Goal: Find specific page/section: Find specific page/section

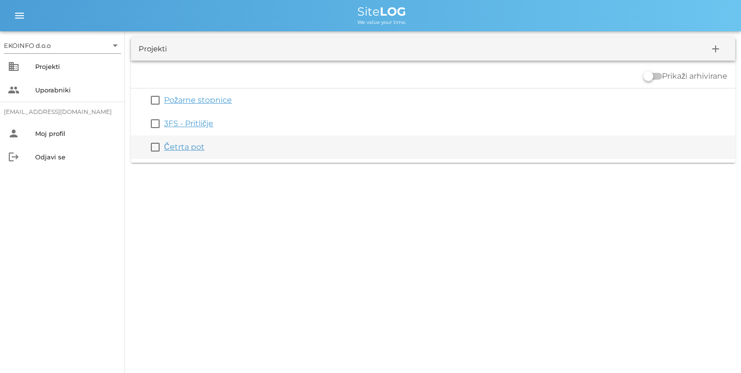
click at [190, 146] on link "Četrta pot" at bounding box center [184, 146] width 41 height 9
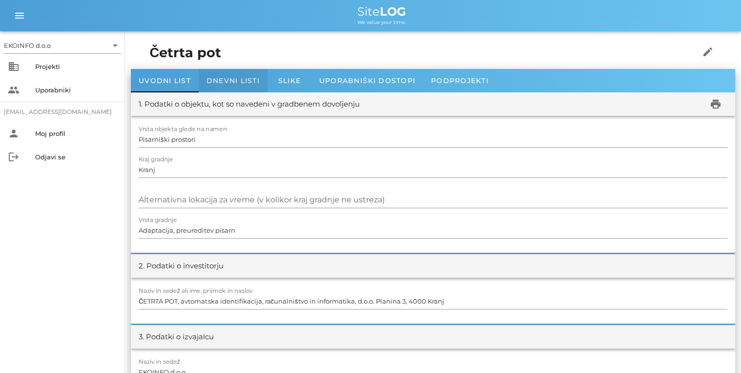
drag, startPoint x: 227, startPoint y: 82, endPoint x: 223, endPoint y: 94, distance: 12.2
click at [228, 82] on span "Dnevni listi" at bounding box center [233, 80] width 53 height 9
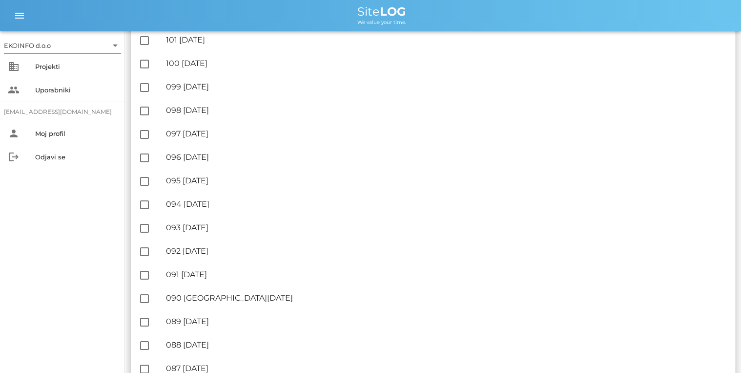
scroll to position [352, 0]
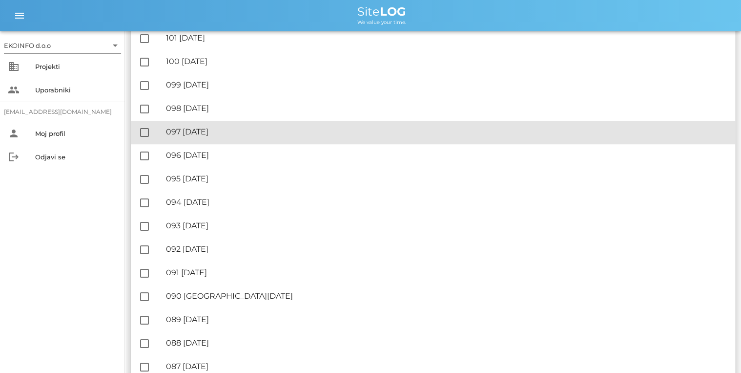
click at [229, 129] on div "🔏 097 [DATE]" at bounding box center [447, 131] width 562 height 9
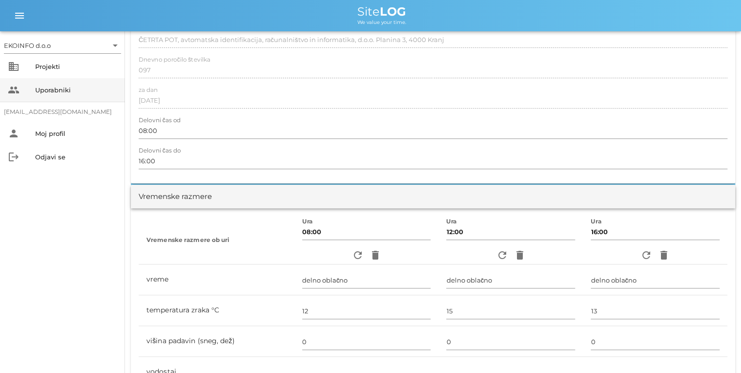
scroll to position [39, 0]
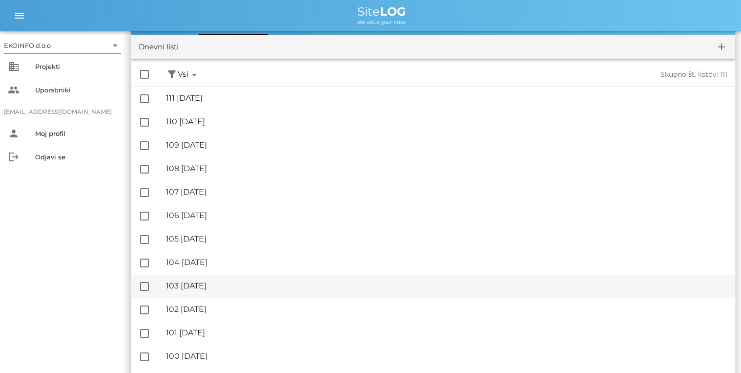
scroll to position [117, 0]
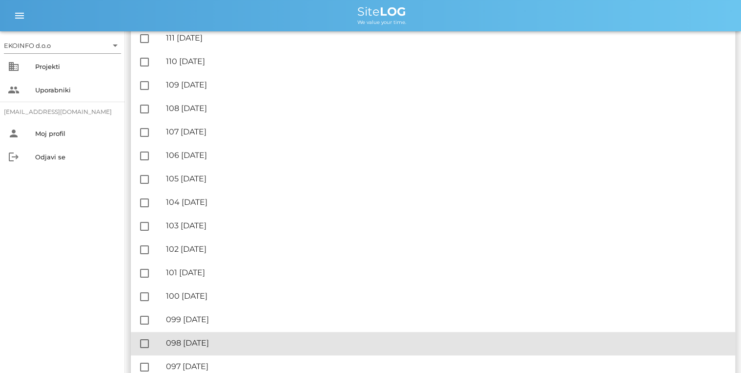
click at [201, 339] on div "🔏 098 [DATE]" at bounding box center [447, 342] width 562 height 9
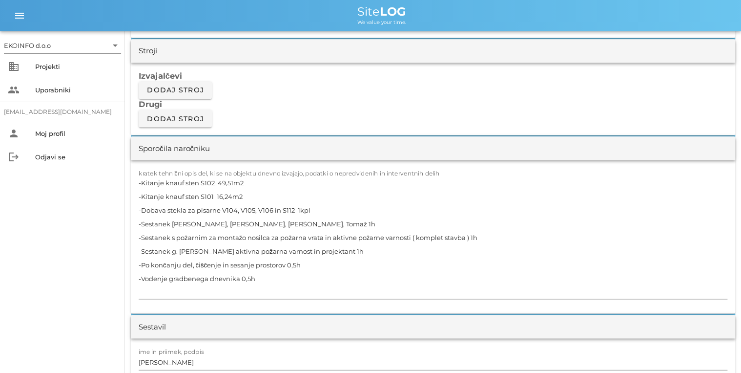
scroll to position [821, 0]
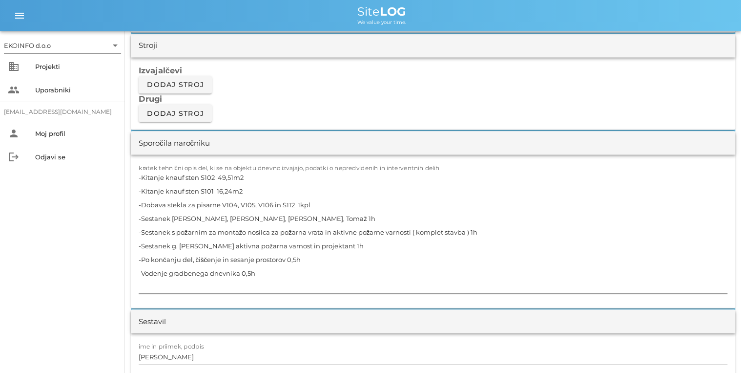
click at [439, 164] on div "kratek tehnični opis del, ki se na objektu dnevno izvajajo, podatki o nepredvid…" at bounding box center [433, 232] width 589 height 136
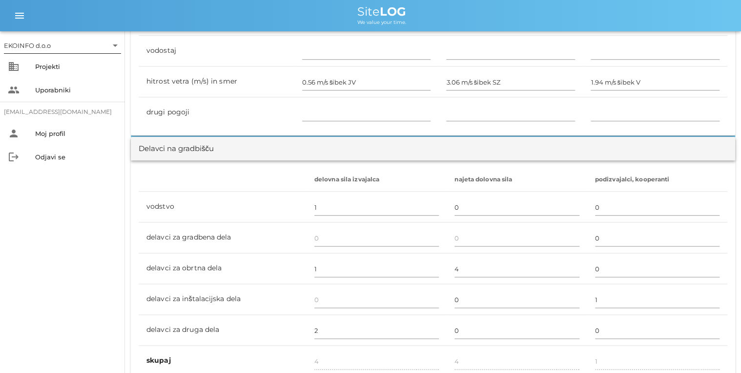
scroll to position [469, 0]
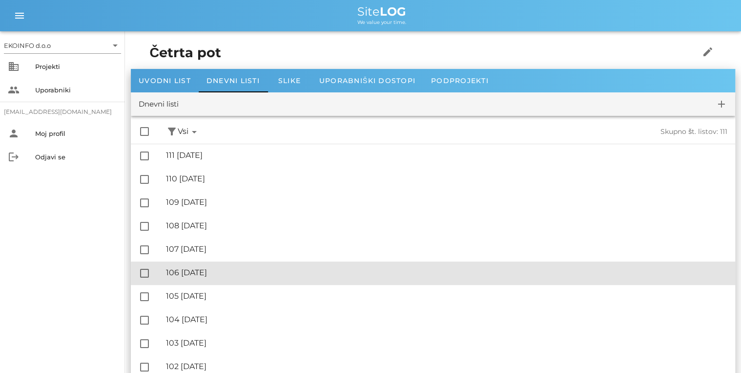
click at [227, 268] on div "🔏 106 [DATE]" at bounding box center [447, 272] width 562 height 9
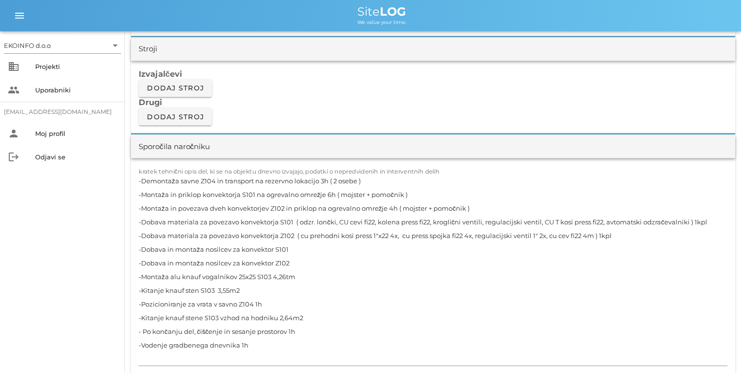
scroll to position [821, 0]
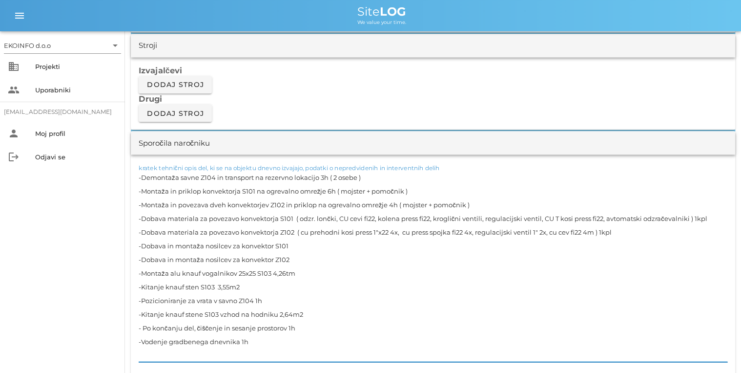
drag, startPoint x: 465, startPoint y: 203, endPoint x: 402, endPoint y: 208, distance: 62.7
click at [402, 208] on textarea "-Demontaža savne Z104 in transport na rezervno lokacijo 3h ( 2 osebe ) -Montaža…" at bounding box center [433, 265] width 589 height 191
click at [414, 231] on textarea "-Demontaža savne Z104 in transport na rezervno lokacijo 3h ( 2 osebe ) -Montaža…" at bounding box center [433, 265] width 589 height 191
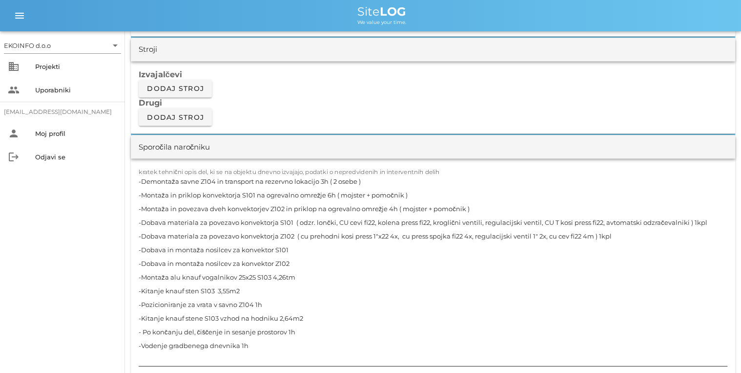
scroll to position [860, 0]
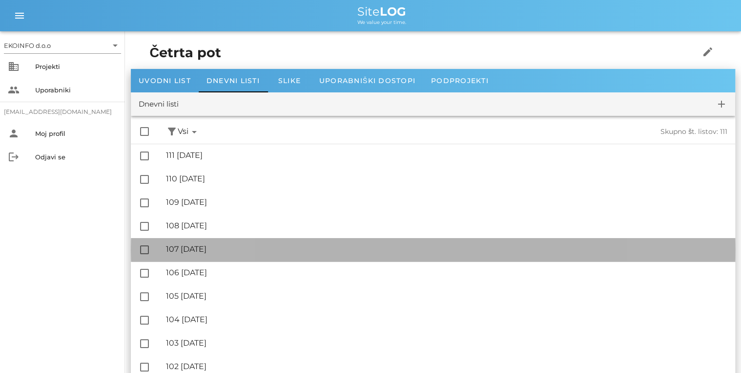
click at [233, 251] on div "🔏 107 [DATE]" at bounding box center [447, 248] width 562 height 9
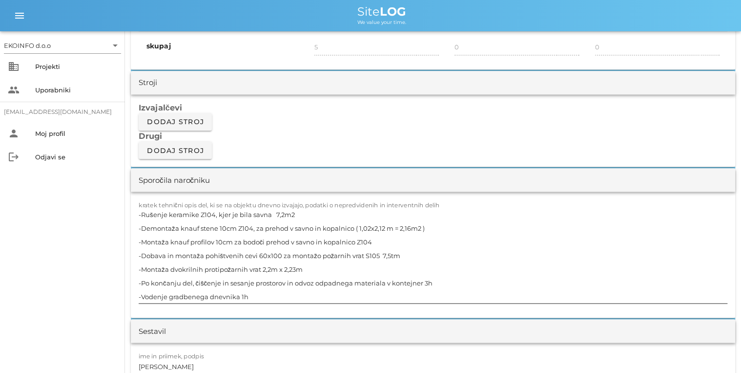
scroll to position [821, 0]
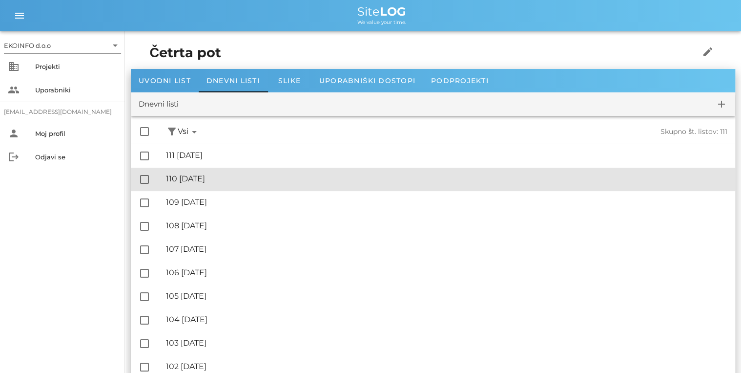
click at [227, 179] on div "🔏 110 [DATE]" at bounding box center [447, 178] width 562 height 9
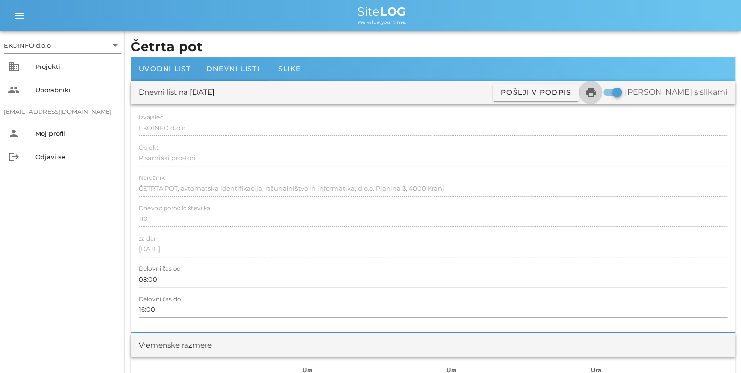
click at [597, 90] on icon "print" at bounding box center [591, 92] width 12 height 12
